Goal: Check status: Check status

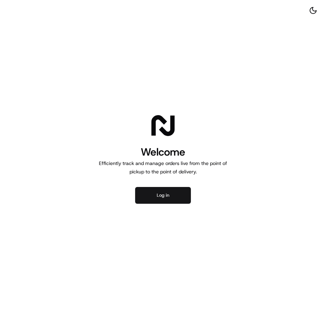
click at [171, 193] on button "Log in" at bounding box center [163, 195] width 56 height 17
